Goal: Task Accomplishment & Management: Manage account settings

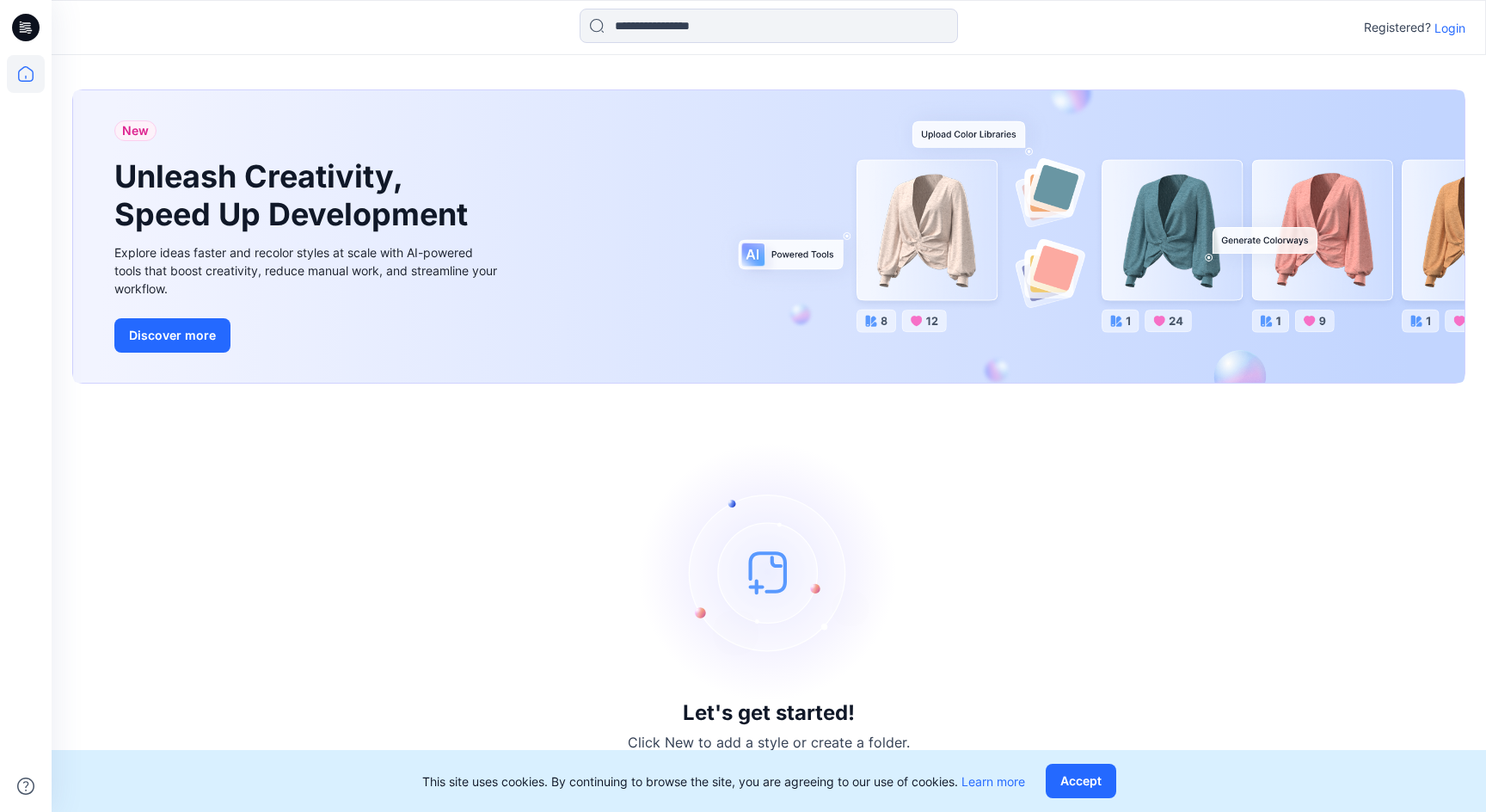
click at [1441, 28] on p "Login" at bounding box center [1450, 27] width 31 height 18
click at [1452, 27] on p "Login" at bounding box center [1450, 27] width 31 height 18
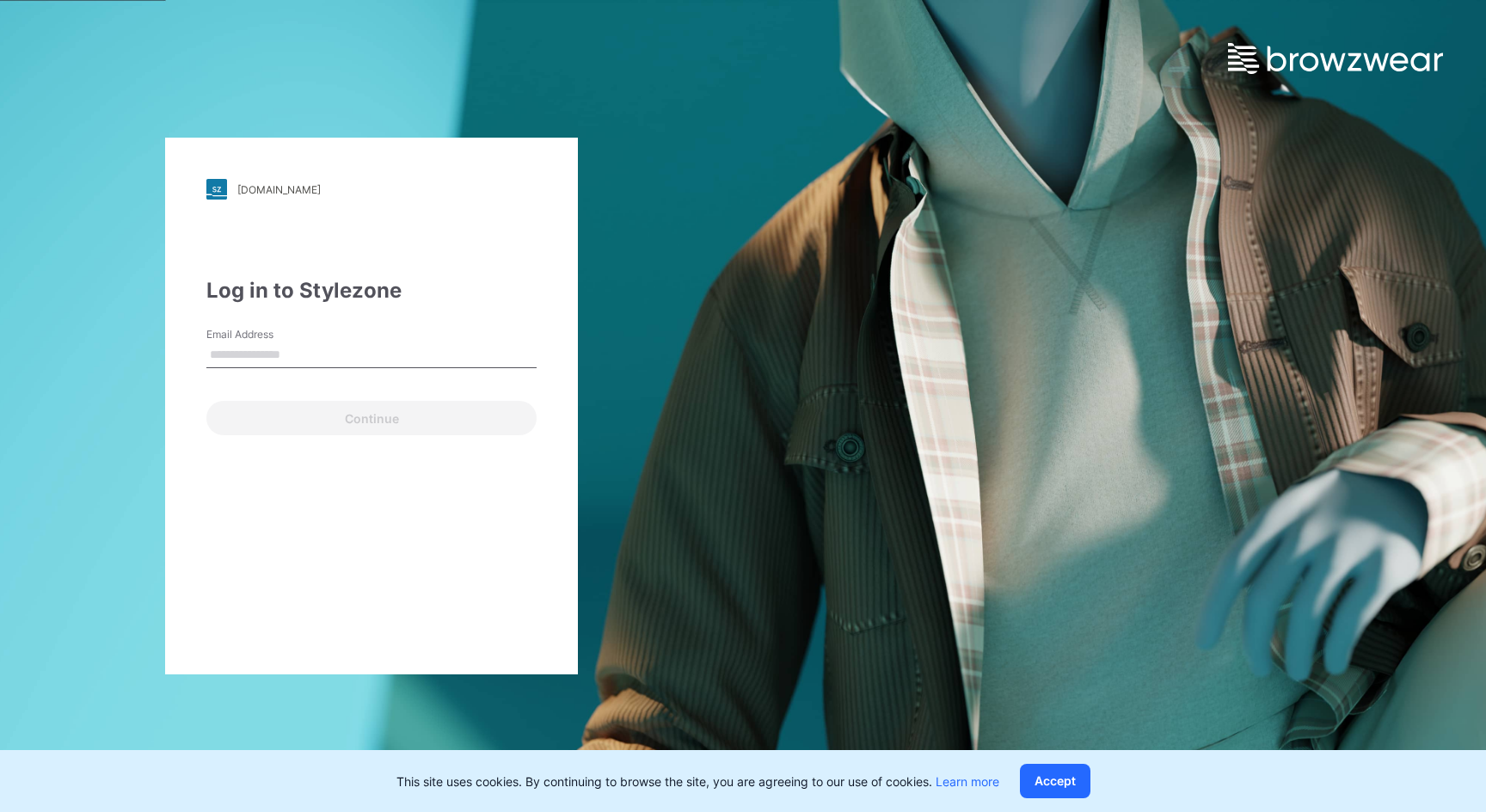
click at [449, 364] on input "Email Address" at bounding box center [371, 355] width 330 height 26
type input "**********"
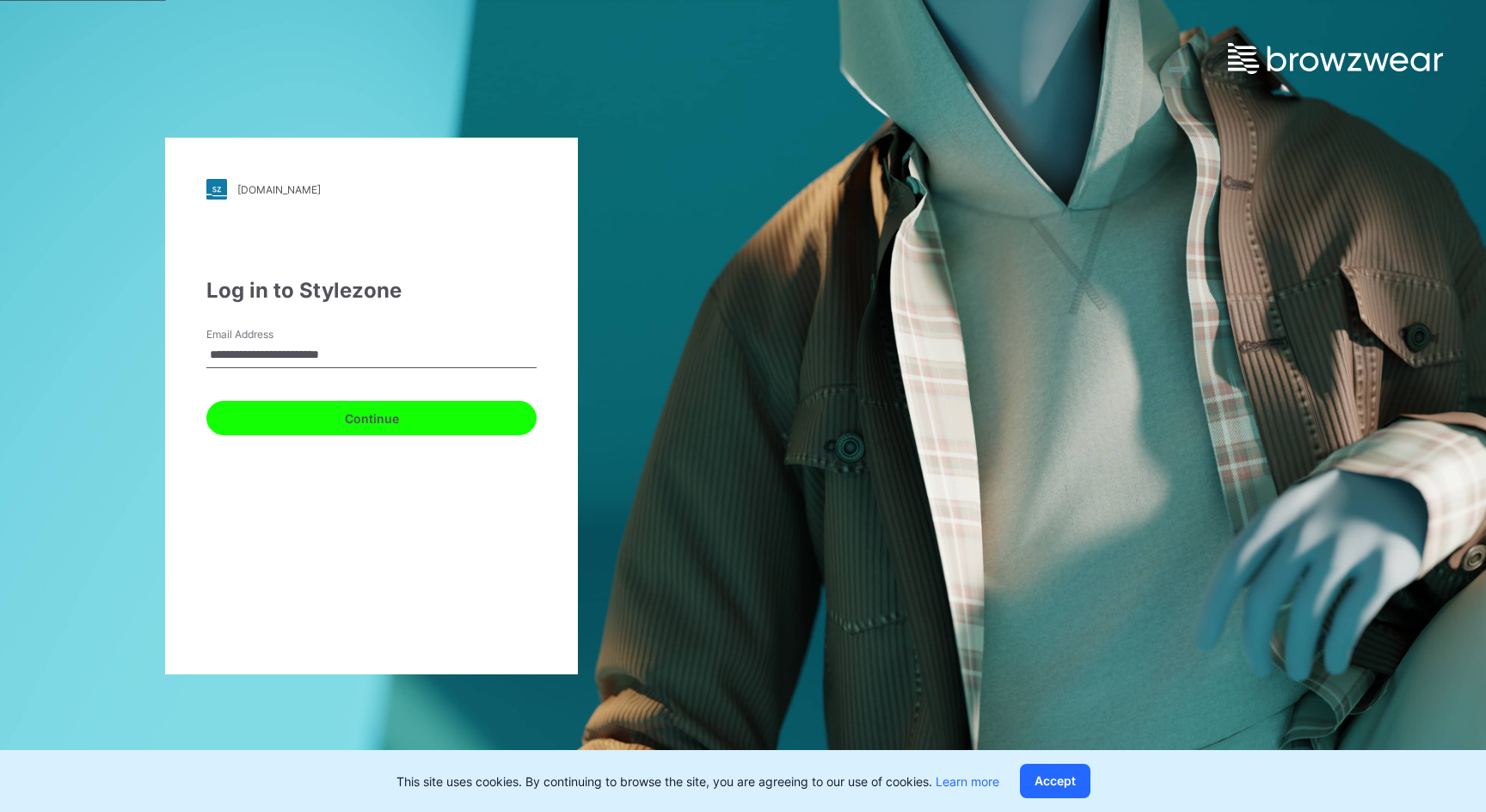
click at [409, 422] on button "Continue" at bounding box center [371, 418] width 330 height 34
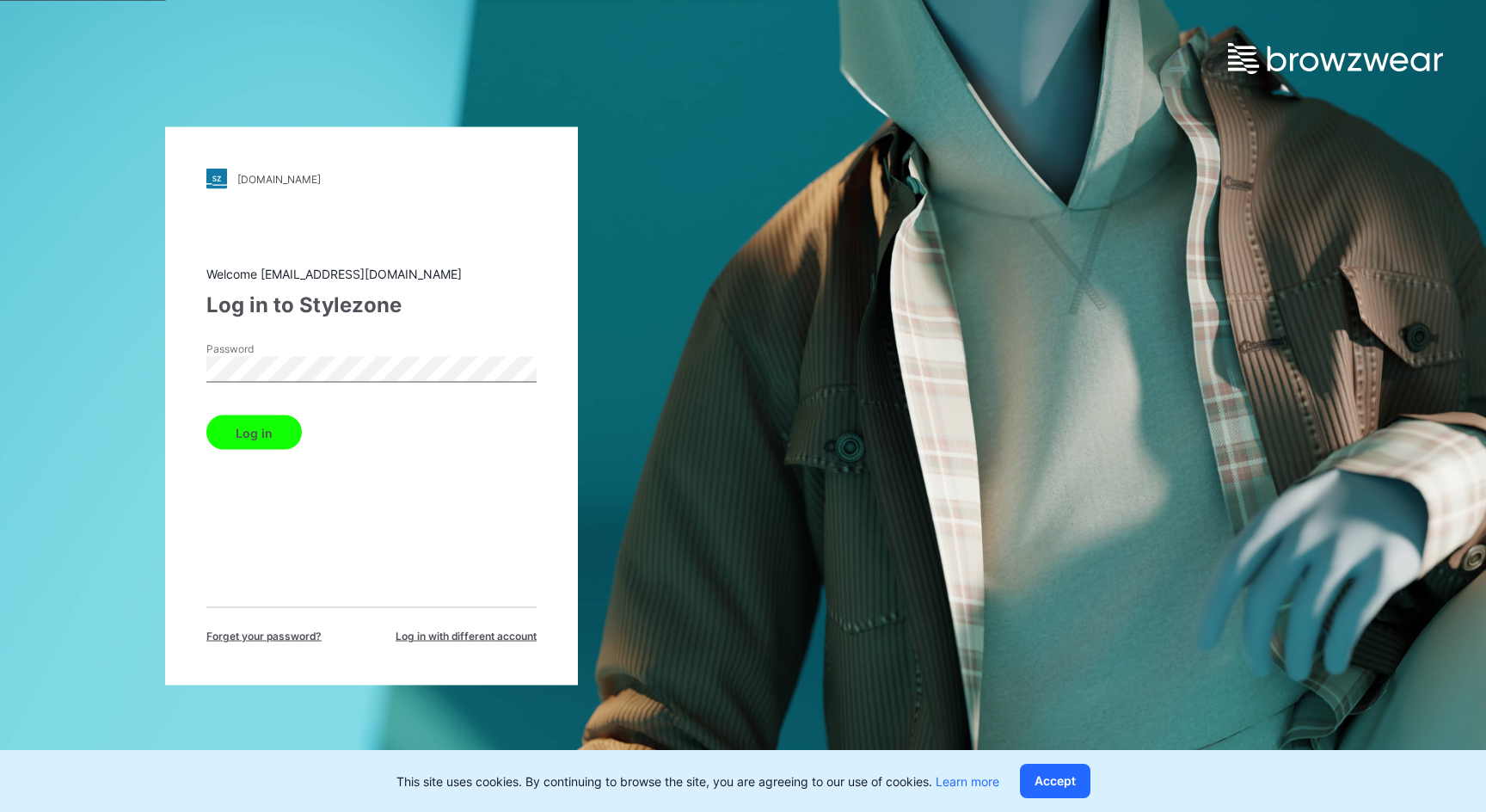
click at [256, 440] on button "Log in" at bounding box center [254, 432] width 96 height 34
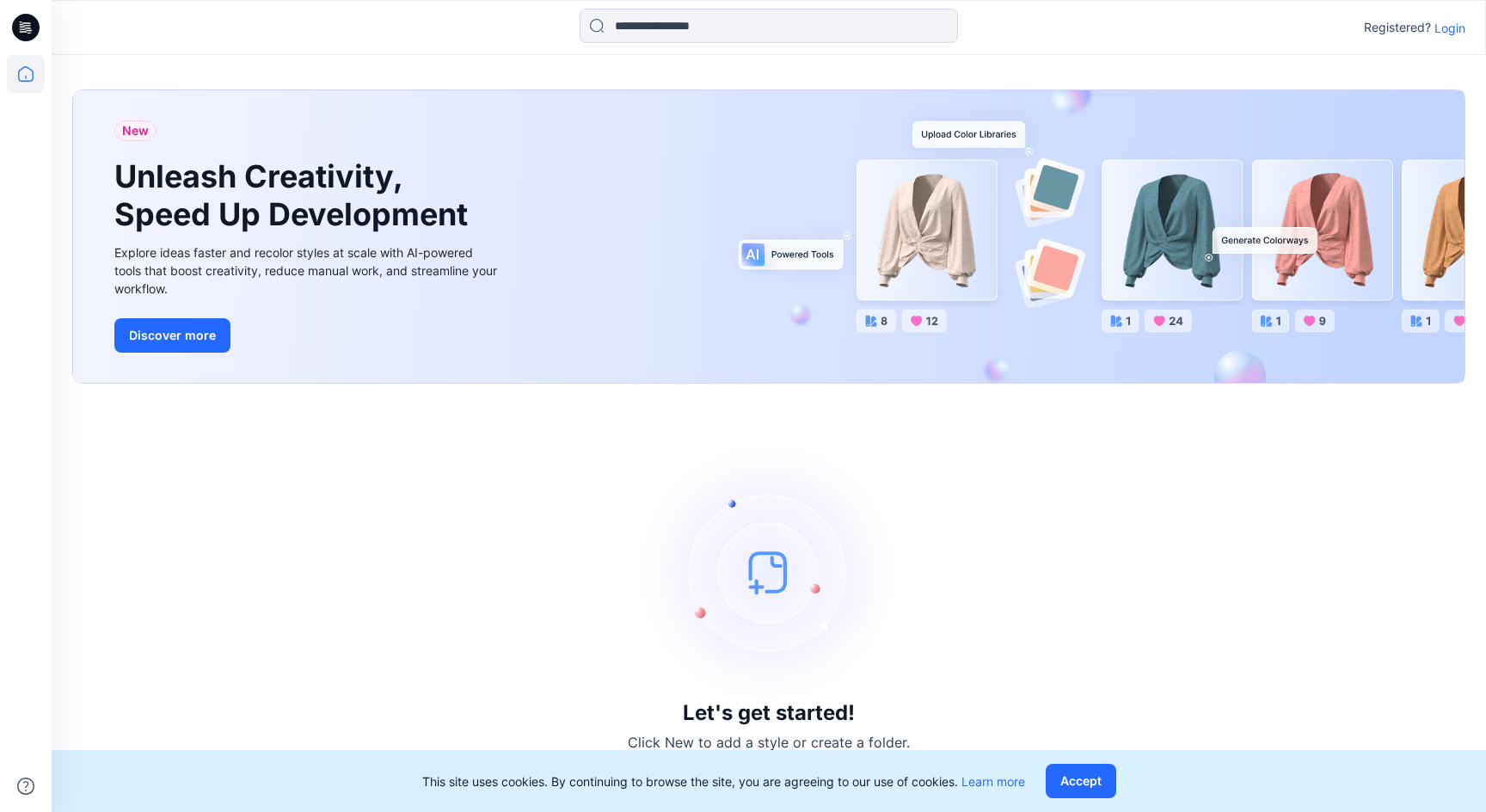
click at [1447, 34] on p "Login" at bounding box center [1450, 27] width 31 height 18
